Goal: Information Seeking & Learning: Check status

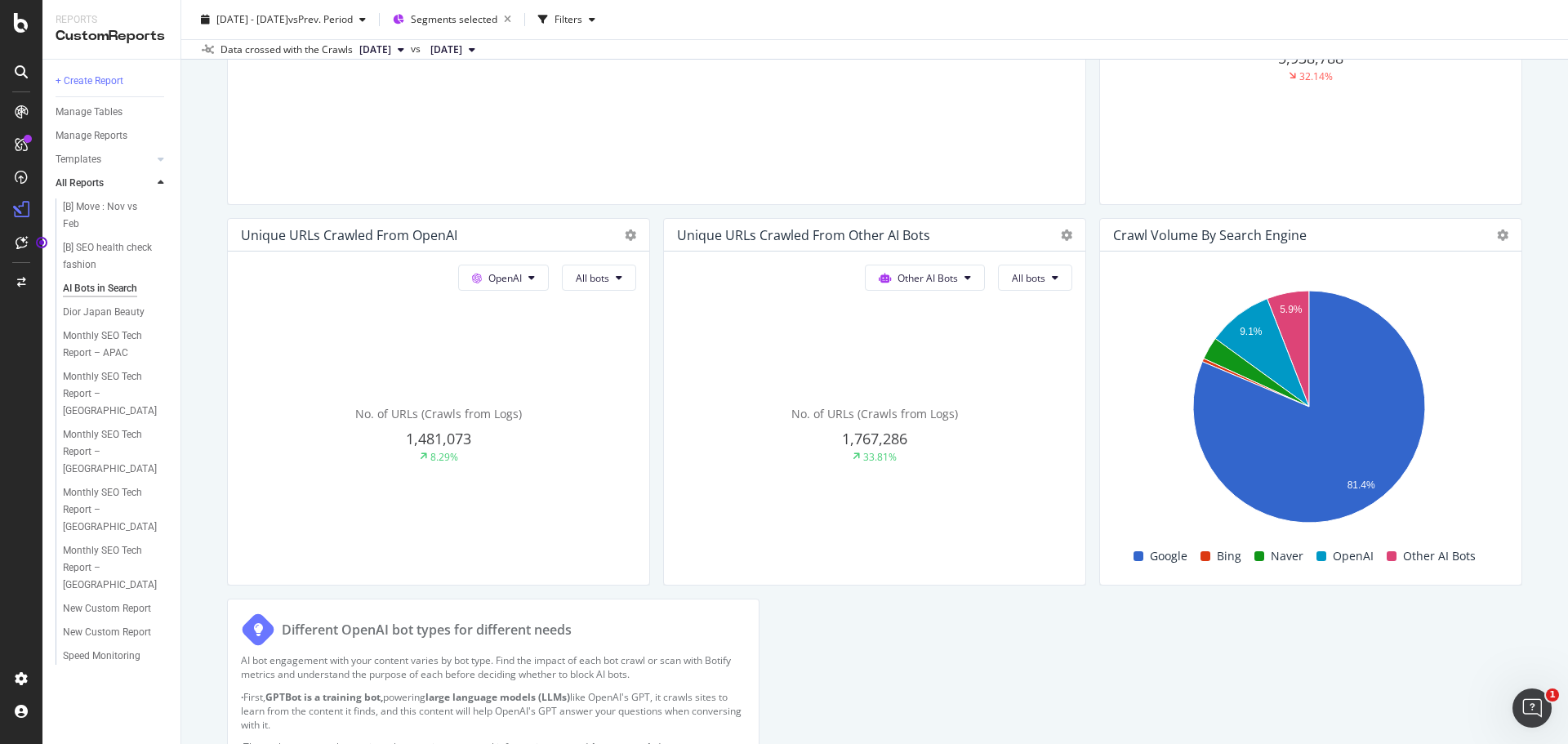
scroll to position [185, 0]
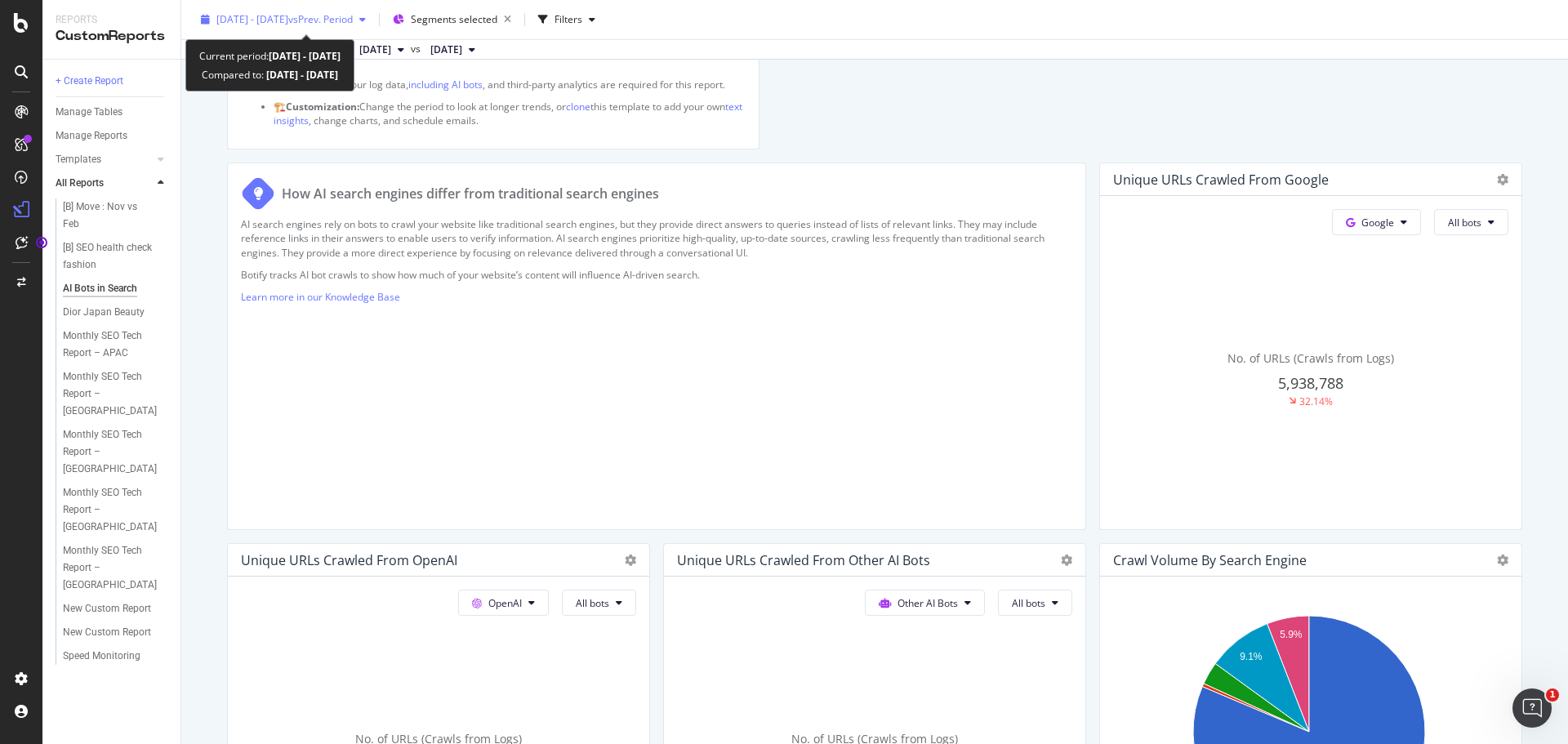
click at [332, 10] on div "[DATE] - [DATE] vs Prev. Period" at bounding box center [283, 19] width 178 height 25
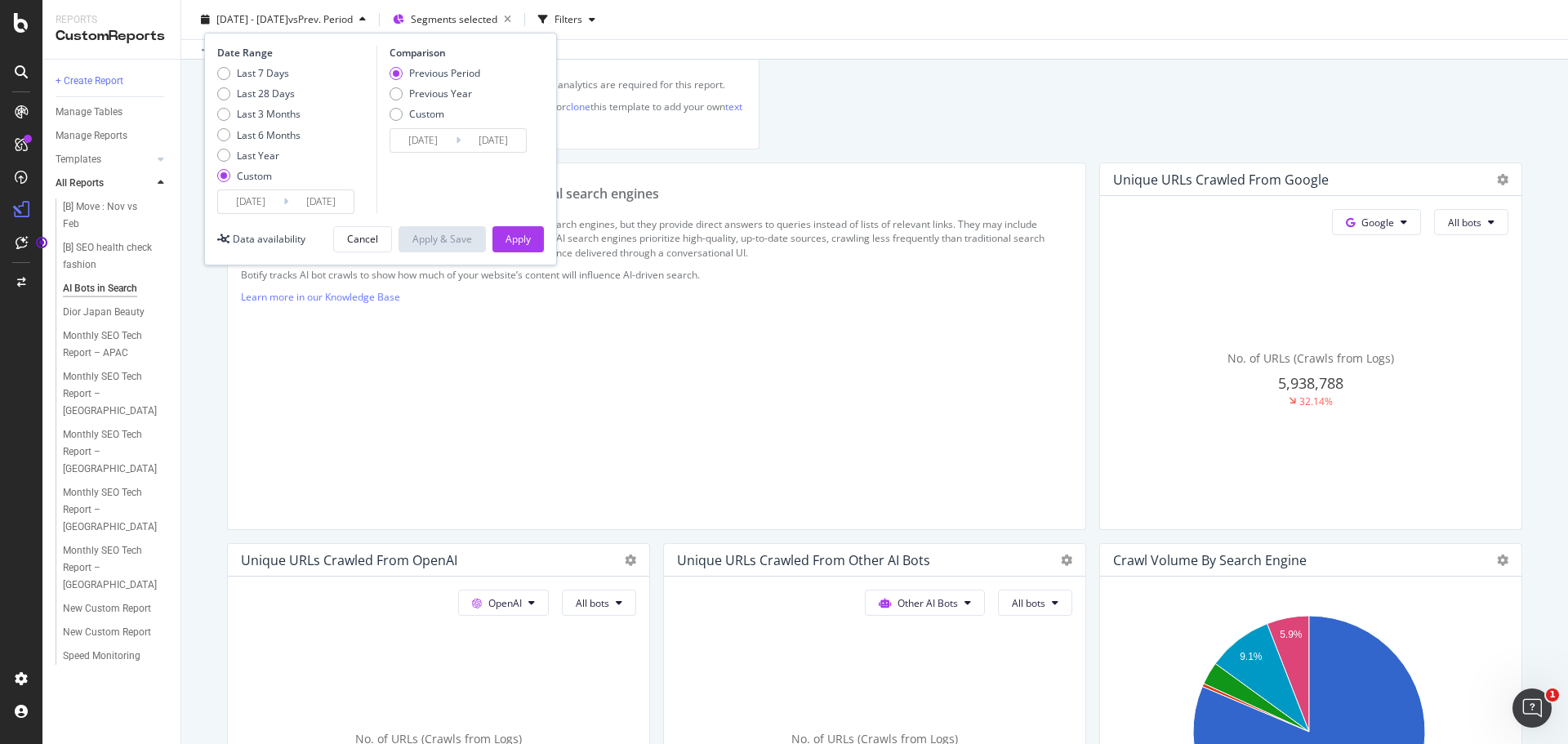
click at [265, 204] on input "[DATE]" at bounding box center [250, 201] width 65 height 23
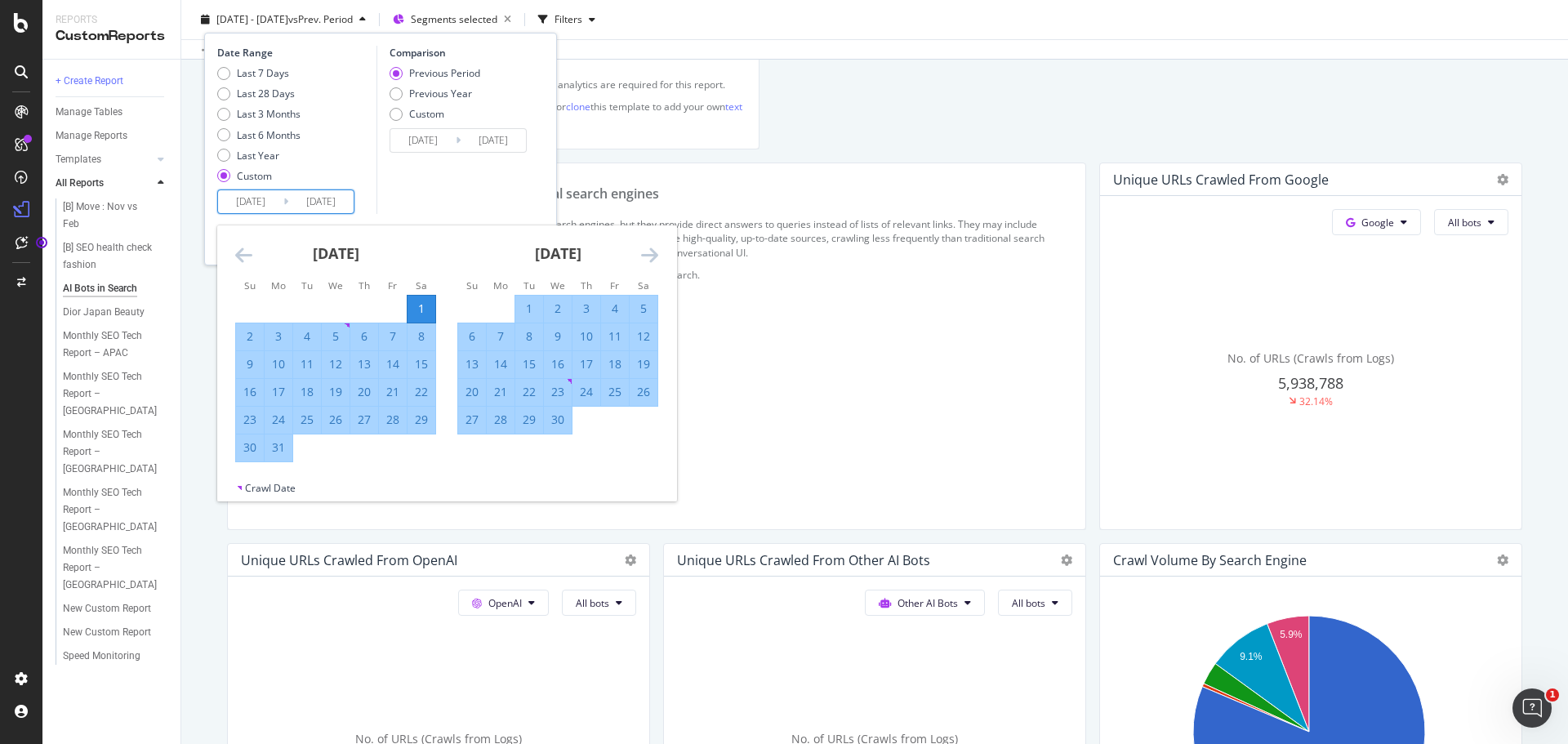
click at [259, 204] on input "[DATE]" at bounding box center [250, 201] width 65 height 23
type input "[DATE]"
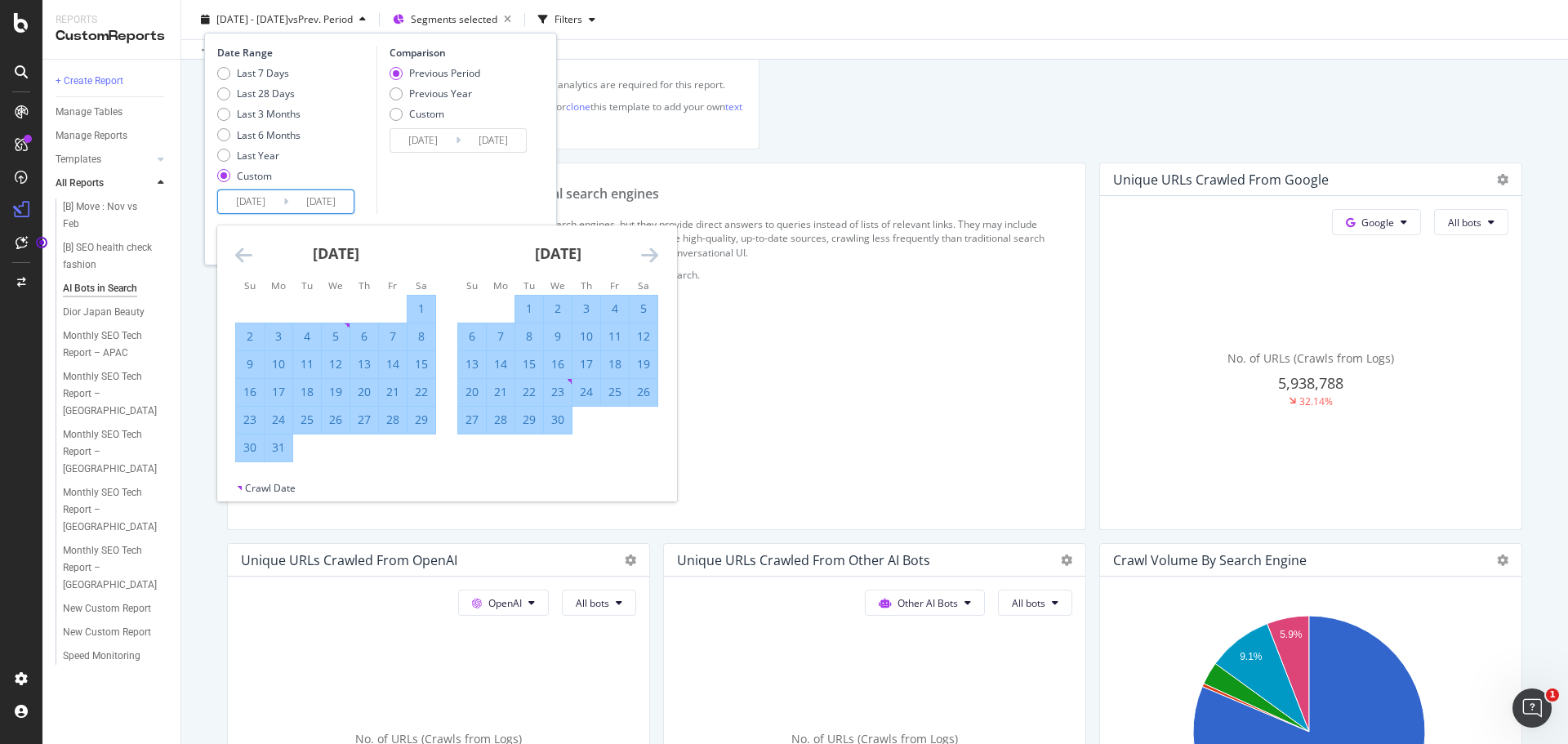
click at [424, 203] on div "Comparison Previous Period Previous Year Custom [DATE] Navigate forward to inte…" at bounding box center [454, 129] width 156 height 169
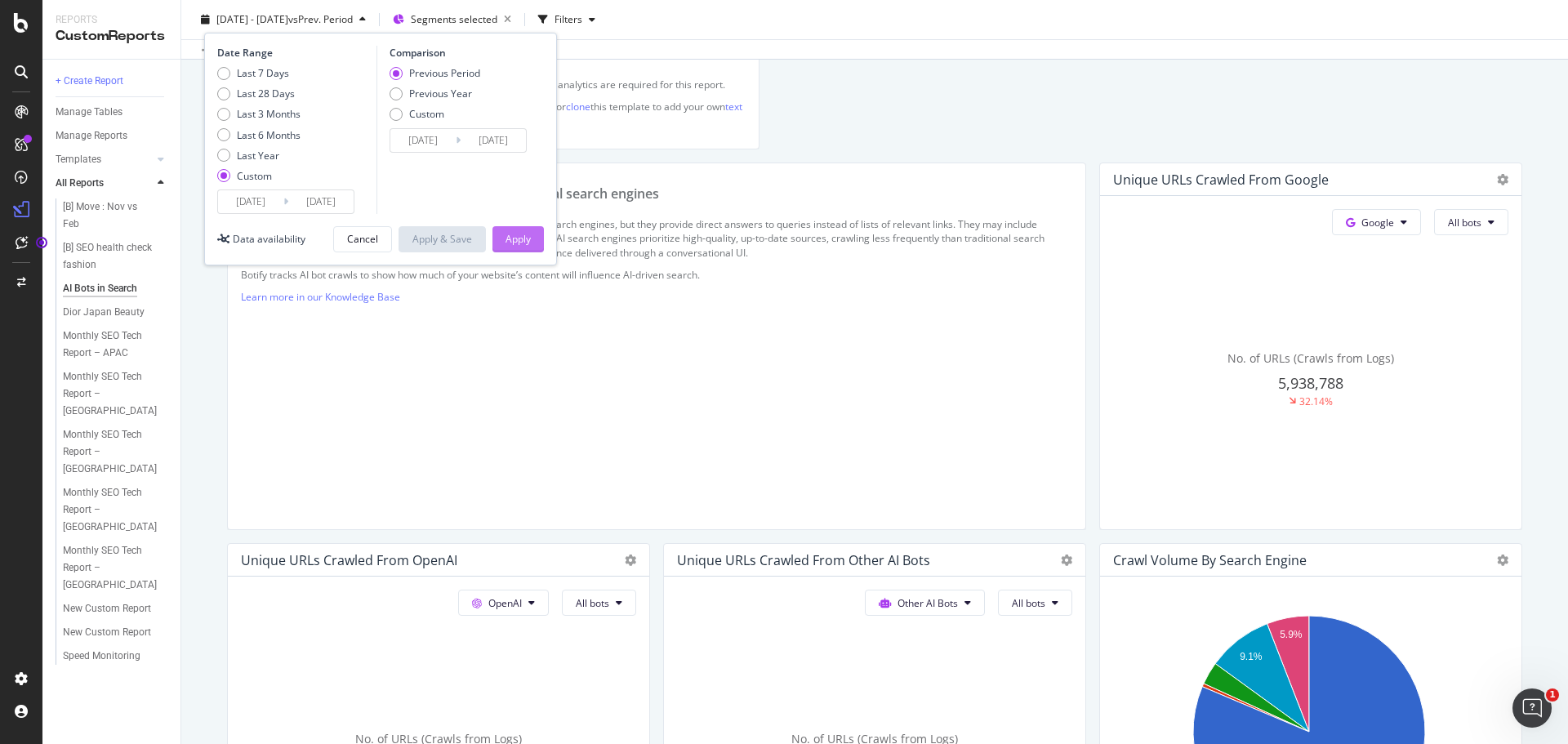
click at [518, 237] on div "Apply" at bounding box center [518, 238] width 26 height 14
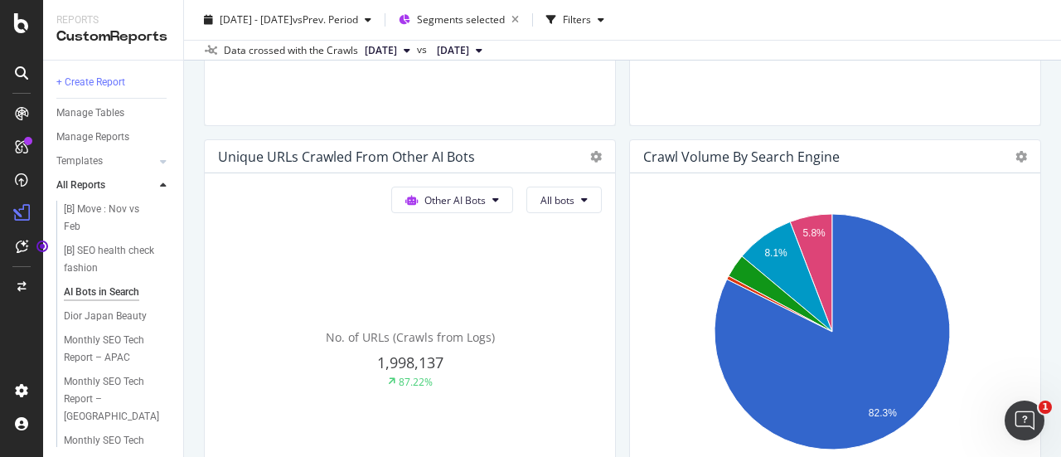
scroll to position [818, 0]
